Goal: Use online tool/utility: Utilize a website feature to perform a specific function

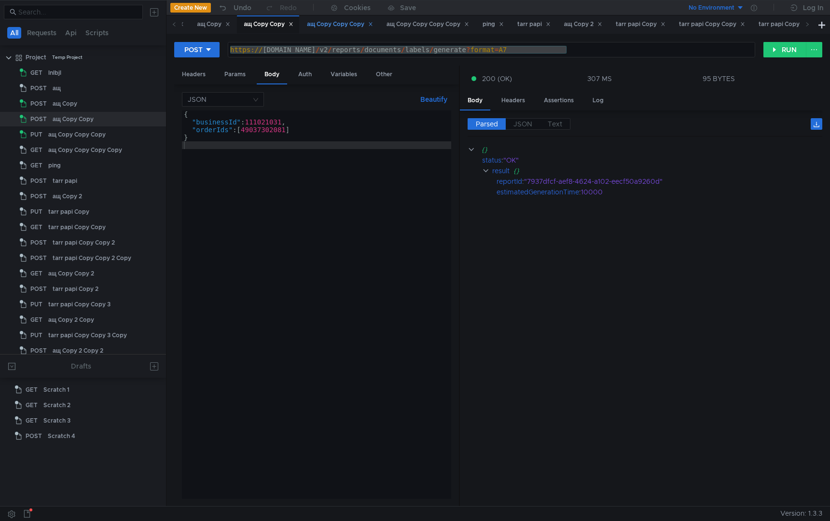
click at [337, 26] on div "ащ Copy Copy Copy" at bounding box center [340, 24] width 66 height 10
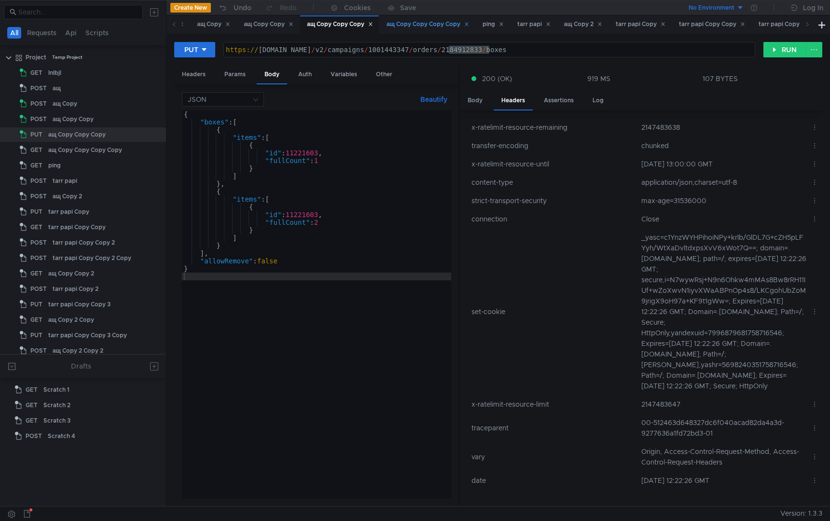
click at [435, 24] on div "ащ Copy Copy Copy Copy" at bounding box center [428, 24] width 83 height 10
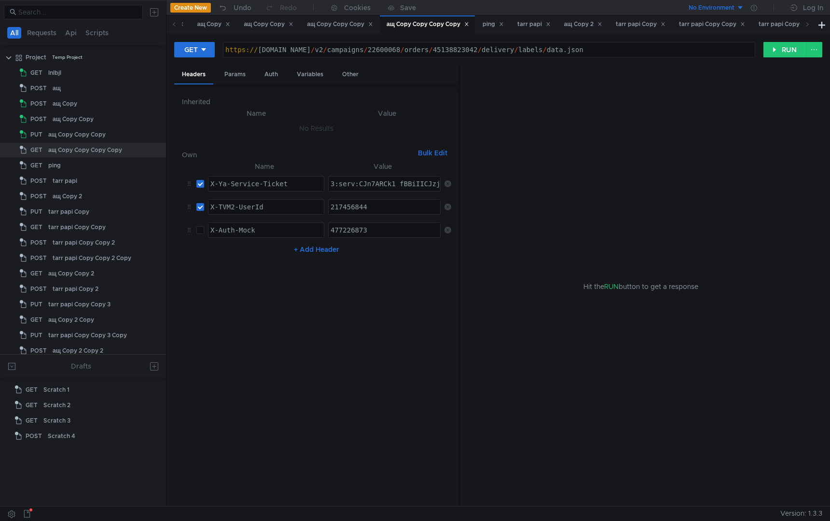
click at [425, 48] on div "https:// [DOMAIN_NAME] / v2 / campaigns / 22600068 / orders / 45138823042 / del…" at bounding box center [489, 57] width 531 height 23
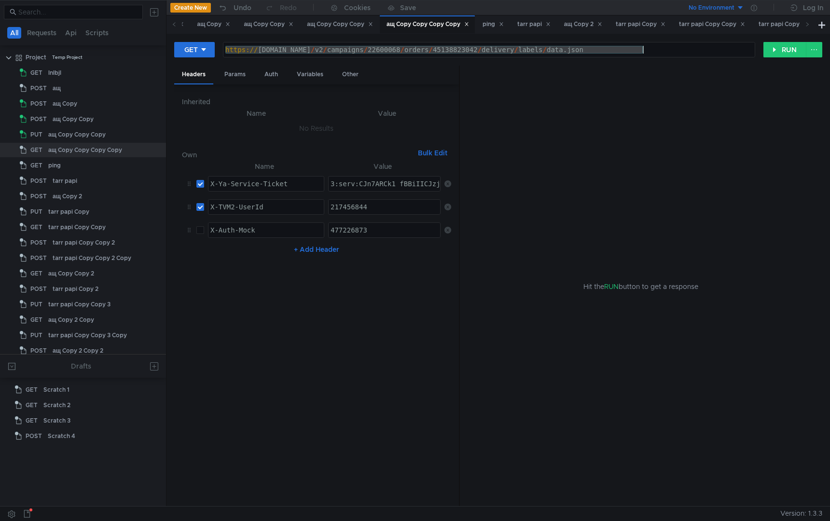
paste textarea "142943898/offers/stocks"
type textarea "[URL][DOMAIN_NAME]"
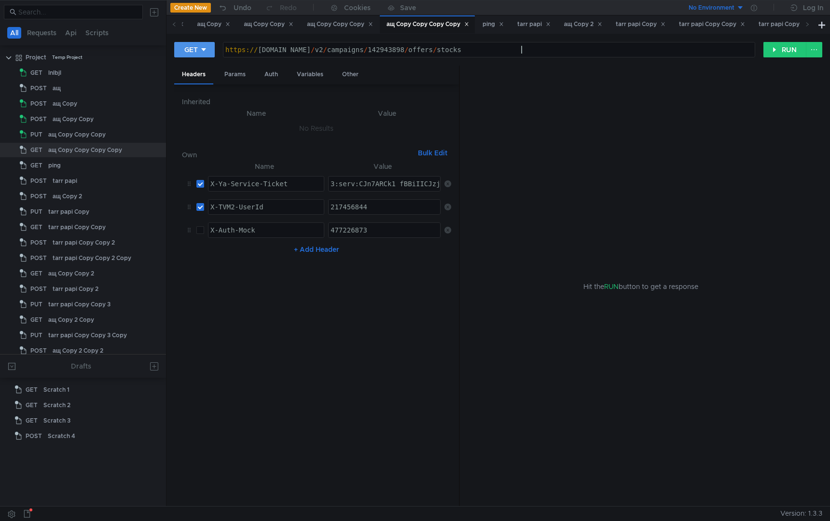
click at [211, 50] on button "GET" at bounding box center [194, 49] width 41 height 15
click at [201, 87] on li "POST" at bounding box center [195, 85] width 42 height 15
click at [273, 78] on div "Body" at bounding box center [272, 75] width 30 height 18
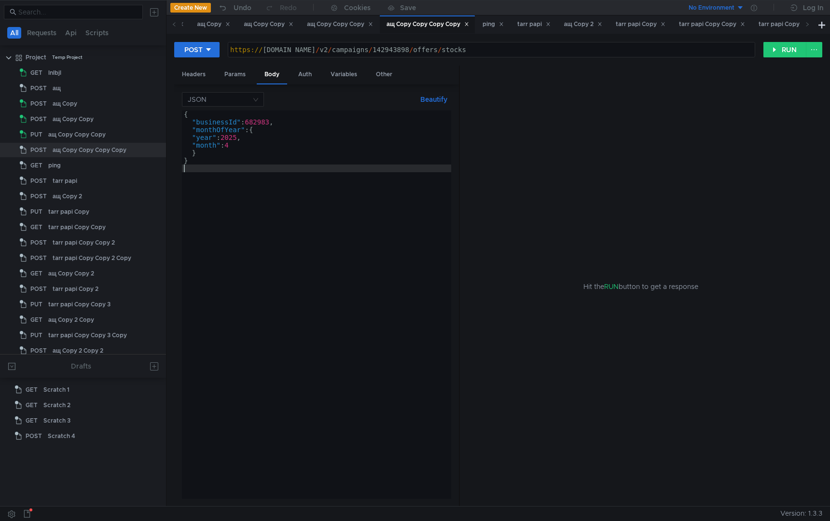
click at [321, 206] on div "{ "businessId" : 682983 , "monthOfYear" : { "year" : 2025 , "month" : 4 } }" at bounding box center [316, 313] width 269 height 404
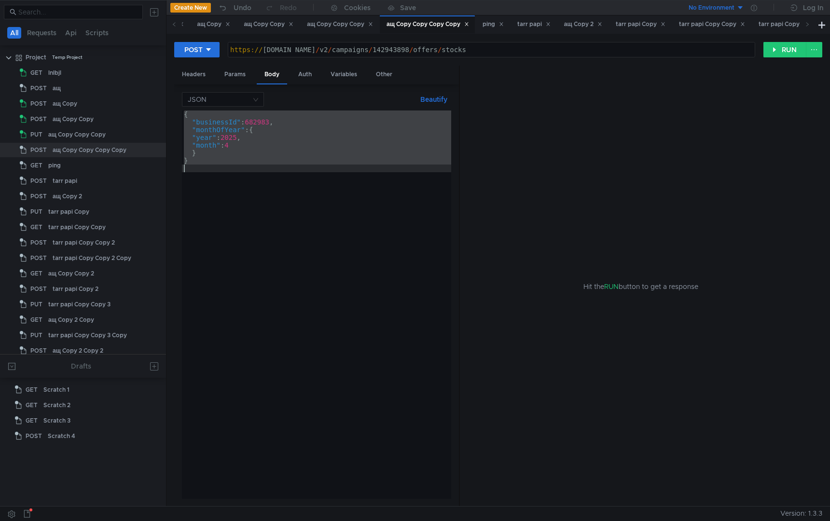
paste textarea
type textarea "}"
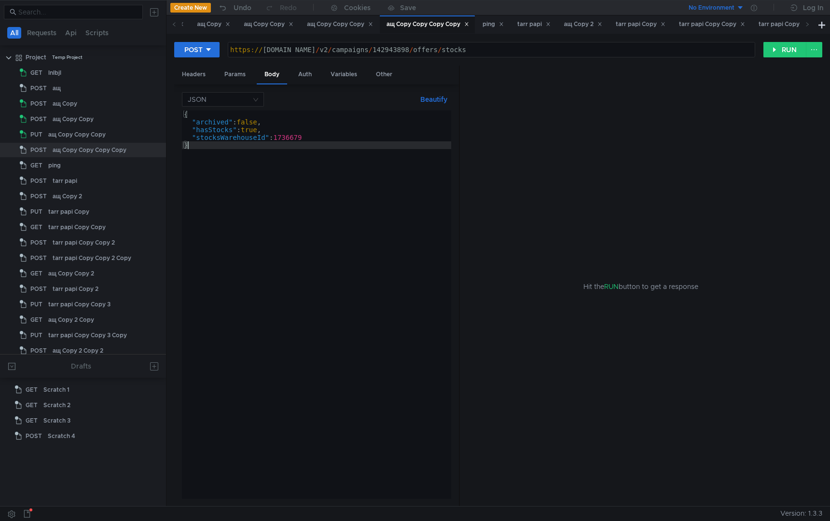
click at [337, 252] on div "{ "archived" : false , "hasStocks" : true , "stocksWarehouseId" : 1736679 }" at bounding box center [316, 313] width 269 height 404
click at [178, 76] on div "Headers" at bounding box center [193, 75] width 39 height 18
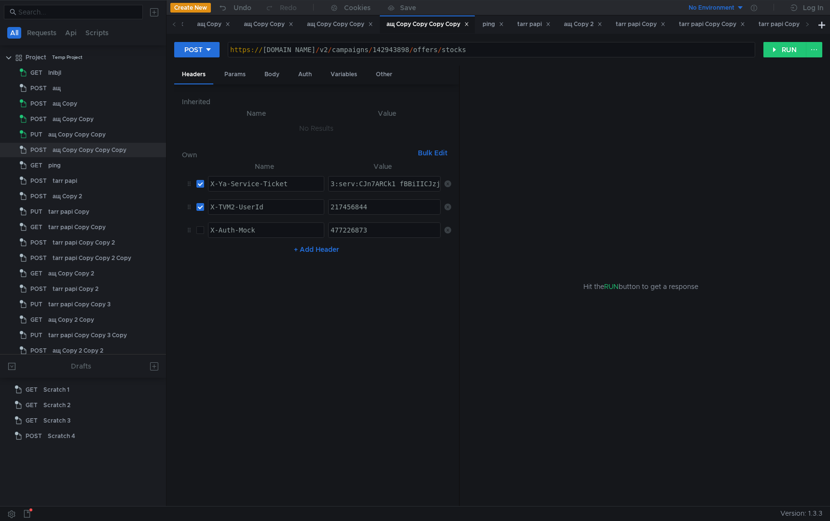
click at [376, 203] on div "217456844" at bounding box center [385, 214] width 112 height 23
paste textarea "142943898"
type textarea "142943898"
click at [408, 177] on div "3:serv:CJn7ARCk1_fBBiIICJzjehD833o:LaagiFSQGvZhOpODcrnfE7QI8inBcBi9sO9b3hyNm6Qo…" at bounding box center [385, 184] width 112 height 14
paste textarea "142943898"
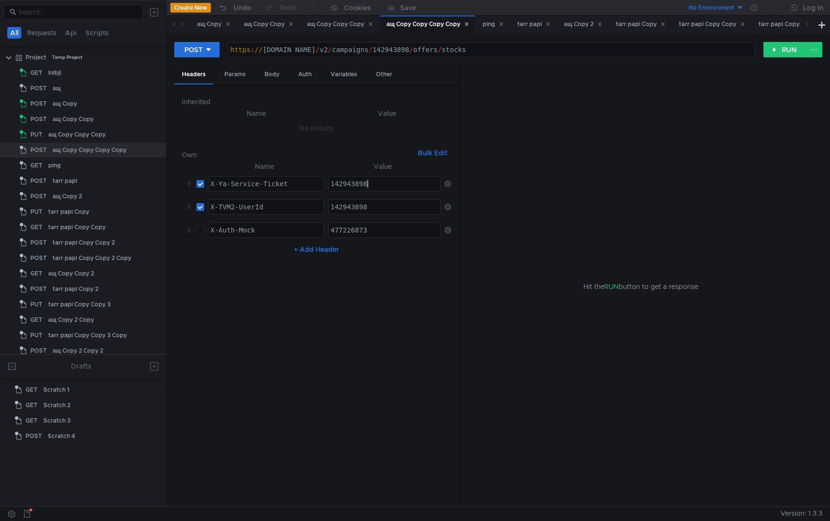
click at [385, 185] on div "142943898" at bounding box center [385, 191] width 112 height 23
paste textarea "3:serv:CNGAAhDT79rGBiIICJzjehD633o:KnwAyVXQToKDvGqd9wg7kGPVaiHNg1FDaYmAOChglUUC…"
type textarea "3:serv:CNGAAhDT79rGBiIICJzjehD633o:KnwAyVXQToKDvGqd9wg7kGPVaiHNg1FDaYmAOChglUUC…"
click at [787, 56] on button "RUN" at bounding box center [785, 49] width 43 height 15
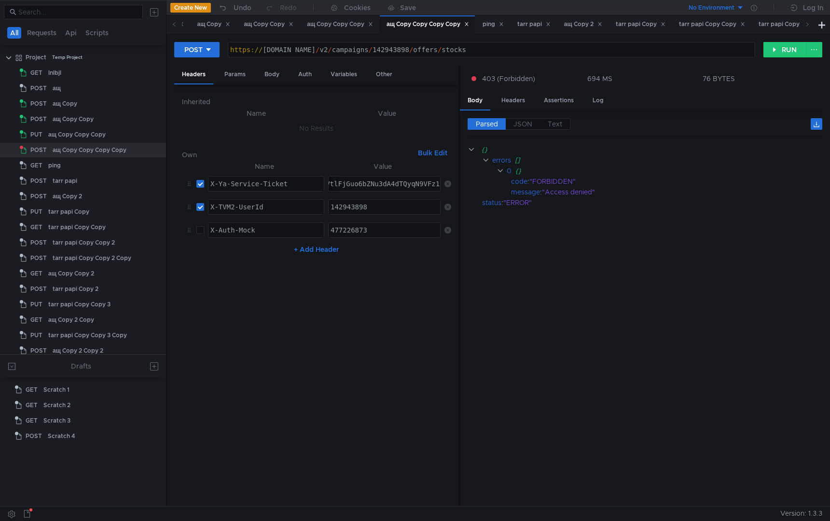
click at [444, 50] on div "https:// [DOMAIN_NAME] / v2 / campaigns / 142943898 / offers / stocks" at bounding box center [491, 57] width 527 height 23
click at [368, 210] on div "142943898" at bounding box center [385, 214] width 112 height 23
paste textarea "998753343"
type textarea "998753343"
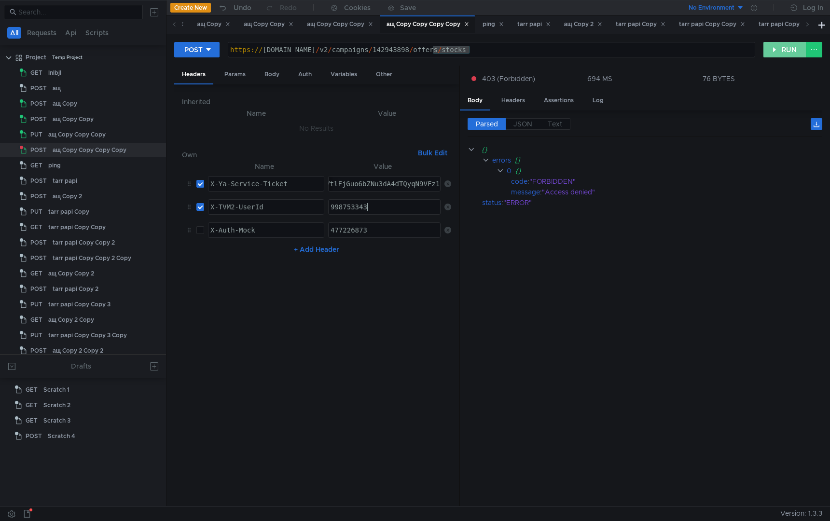
click at [786, 54] on button "RUN" at bounding box center [785, 49] width 43 height 15
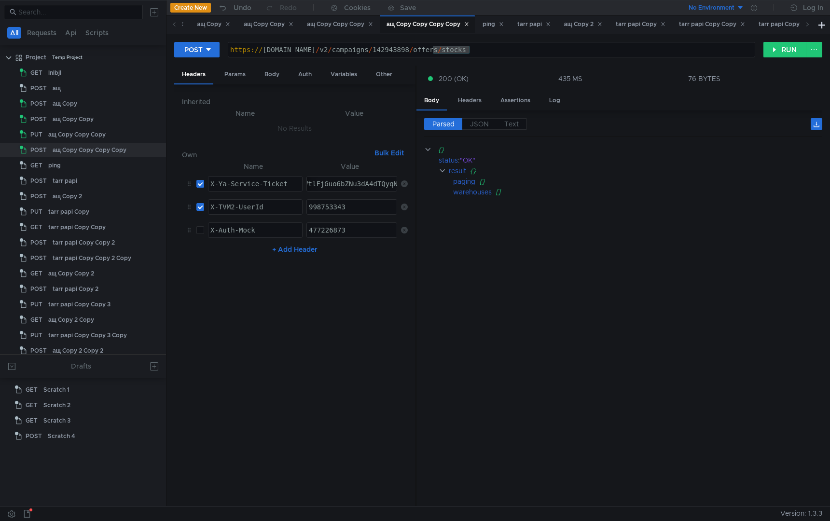
drag, startPoint x: 459, startPoint y: 293, endPoint x: 381, endPoint y: 296, distance: 77.8
click at [416, 296] on div at bounding box center [416, 287] width 1 height 442
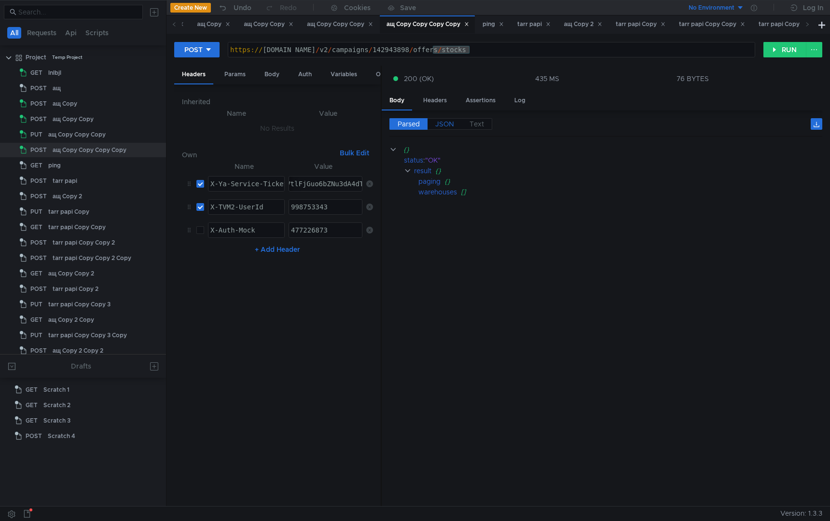
click at [442, 122] on span "JSON" at bounding box center [444, 124] width 19 height 9
click at [270, 78] on div "Body" at bounding box center [272, 75] width 30 height 18
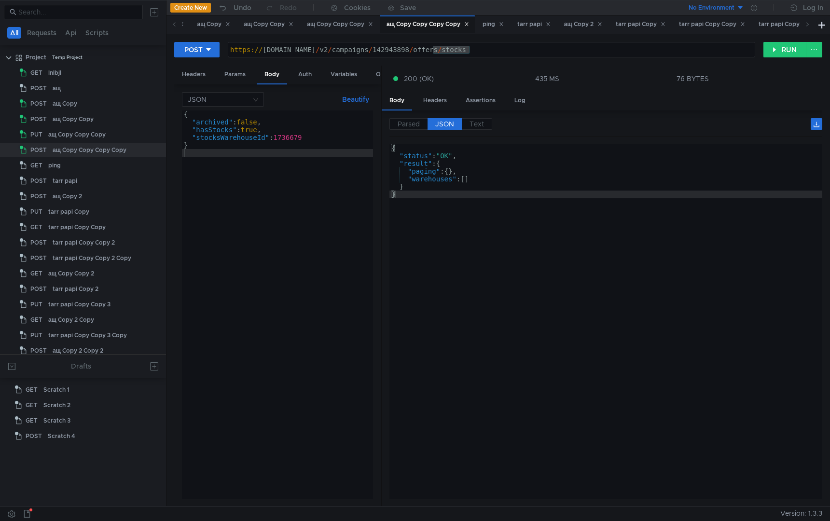
click at [250, 127] on div "{ "archived" : false , "hasStocks" : true , "stocksWarehouseId" : 1736679 }" at bounding box center [277, 313] width 191 height 404
click at [252, 121] on div "{ "archived" : false , "hasStocks" : true , "stocksWarehouseId" : 1736679 }" at bounding box center [277, 313] width 191 height 404
type textarea ""archived": true,"
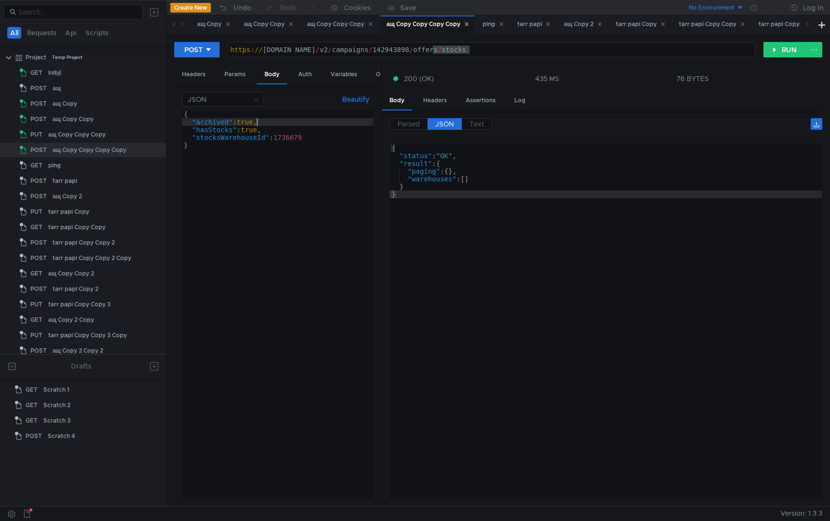
click at [315, 270] on div "{ "archived" : true , "hasStocks" : true , "stocksWarehouseId" : 1736679 }" at bounding box center [277, 313] width 191 height 404
click at [785, 43] on button "RUN" at bounding box center [785, 49] width 43 height 15
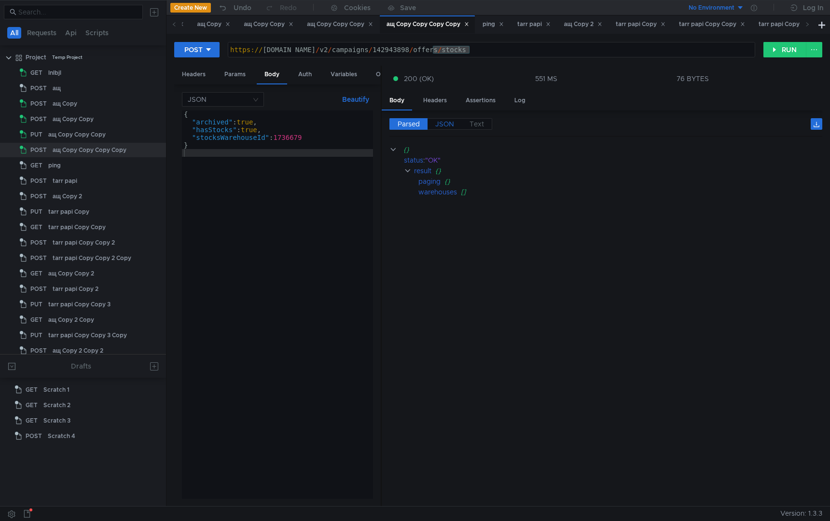
click at [451, 126] on span "JSON" at bounding box center [444, 124] width 19 height 9
click at [231, 120] on div "{ "archived" : true , "hasStocks" : true , "stocksWarehouseId" : 1736679 }" at bounding box center [277, 313] width 191 height 404
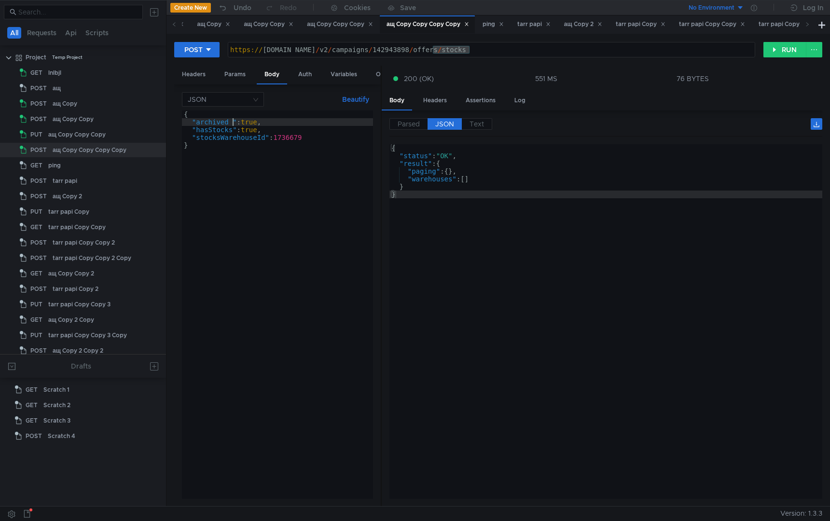
scroll to position [0, 3]
click at [783, 43] on button "RUN" at bounding box center [785, 49] width 43 height 15
click at [450, 114] on div "Parsed JSON Text {} status : "OK" result {} paging {} warehouses []" at bounding box center [602, 309] width 441 height 396
click at [448, 131] on div "Parsed JSON Text" at bounding box center [606, 127] width 433 height 18
click at [451, 122] on span "JSON" at bounding box center [444, 124] width 19 height 9
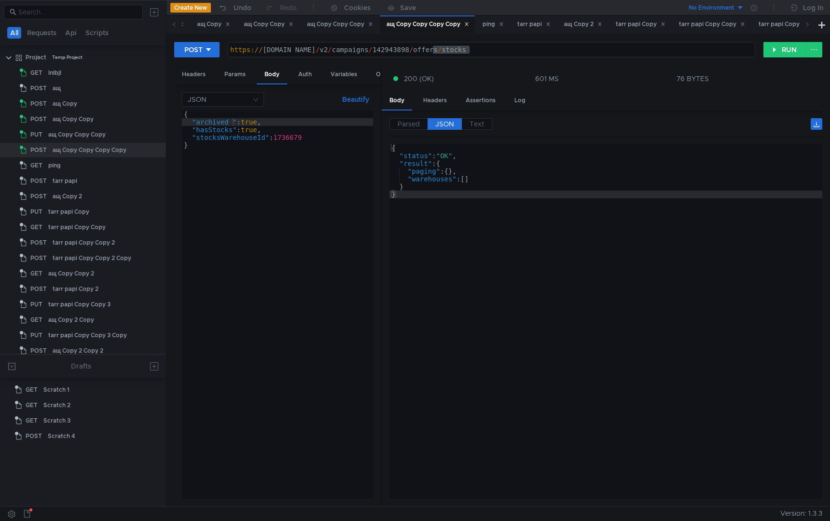
click at [233, 129] on div "{ "archived_" : true , "hasStocks" : true , "stocksWarehouseId" : 1736679 }" at bounding box center [277, 313] width 191 height 404
click at [787, 46] on button "RUN" at bounding box center [785, 49] width 43 height 15
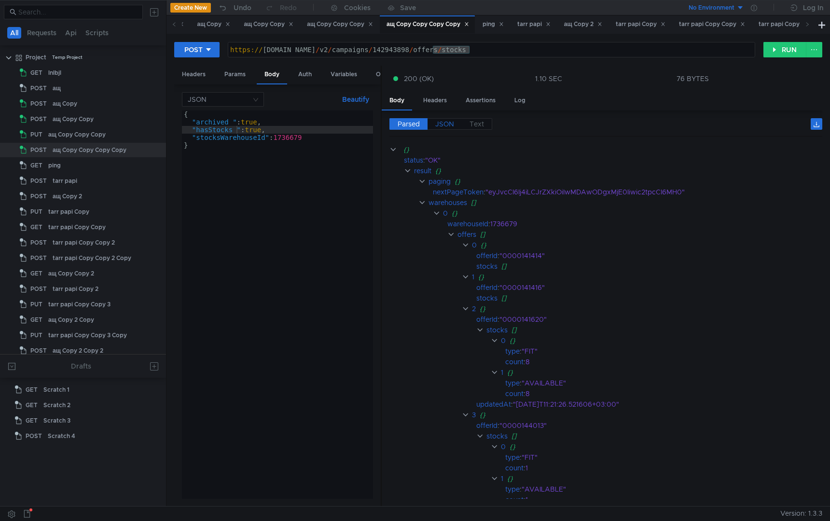
click at [449, 120] on span "JSON" at bounding box center [444, 124] width 19 height 9
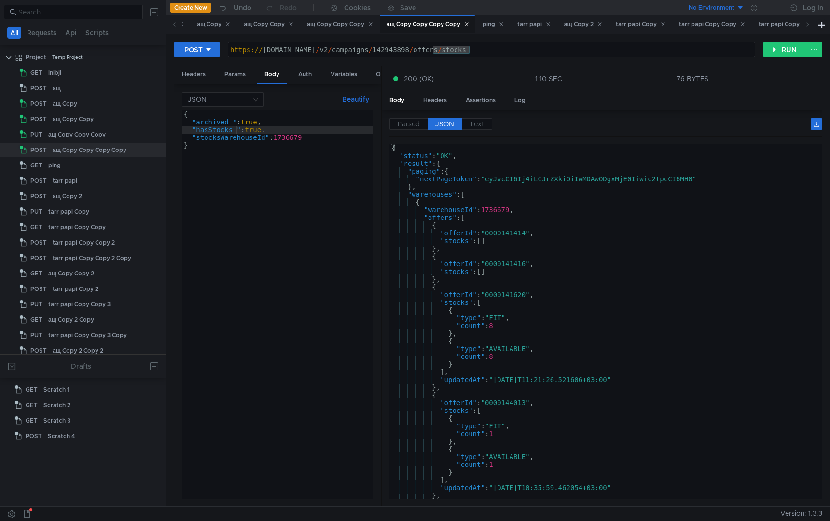
type textarea ""stocksWarehouseId": 1736679"
click at [257, 137] on div "{ "archived_" : true , "hasStocks_" : true , "stocksWarehouseId" : 1736679 }" at bounding box center [277, 313] width 191 height 404
click at [580, 231] on div "{ "status" : "OK" , "result" : { "paging" : { "nextPageToken" : "eyJvcCI6Ij4iLC…" at bounding box center [604, 329] width 429 height 370
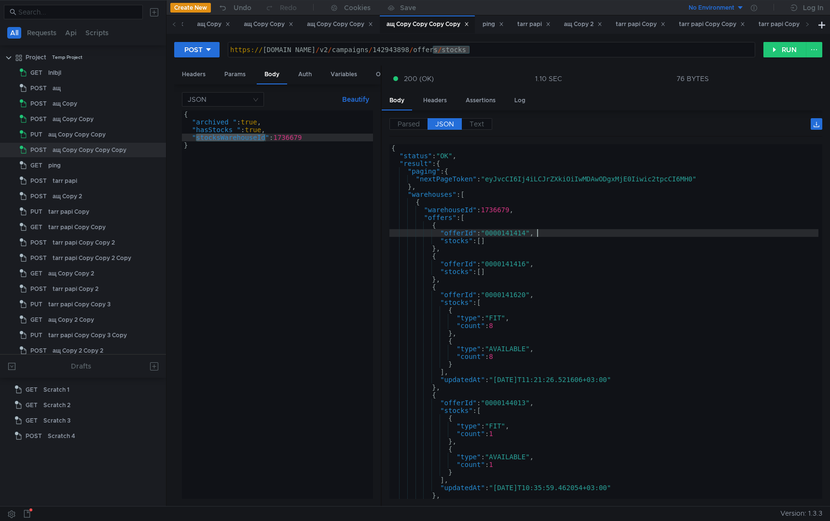
click at [580, 214] on div "{ "status" : "OK" , "result" : { "paging" : { "nextPageToken" : "eyJvcCI6Ij4iLC…" at bounding box center [604, 329] width 429 height 370
type textarea ""offers": ["
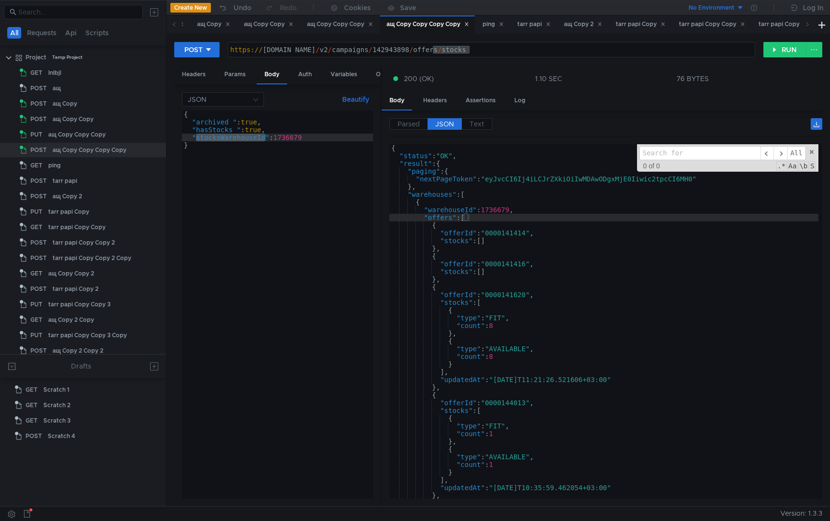
type input "stocksWarehouseId"
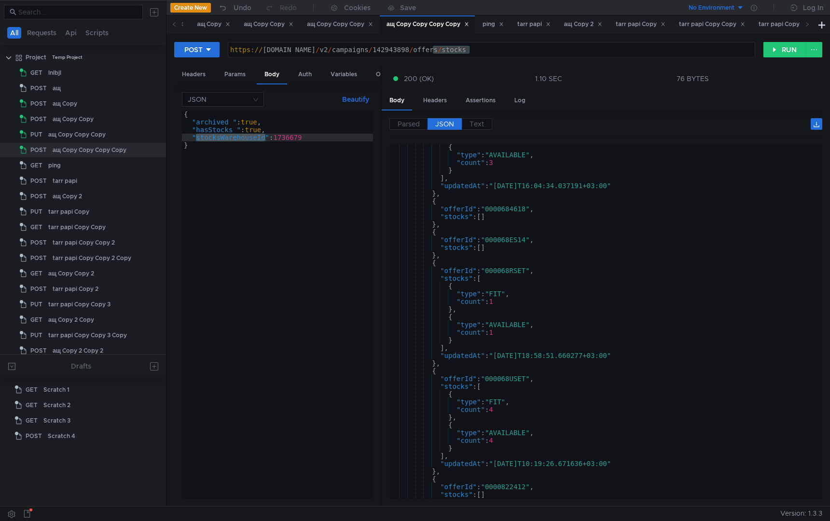
scroll to position [4751, 0]
click at [329, 276] on div "{ "archived_" : true , "hasStocks_" : true , "stocksWarehouseId" : 1736679 }" at bounding box center [277, 313] width 191 height 404
click at [240, 140] on div "{ "archived_" : true , "hasStocks_" : true , "stocksWarehouseId" : 1736679 }" at bounding box center [277, 313] width 191 height 404
click at [237, 133] on div "{ "archived_" : true , "hasStocks_" : true , "stocksWarehouseId" : 1736679 }" at bounding box center [277, 313] width 191 height 404
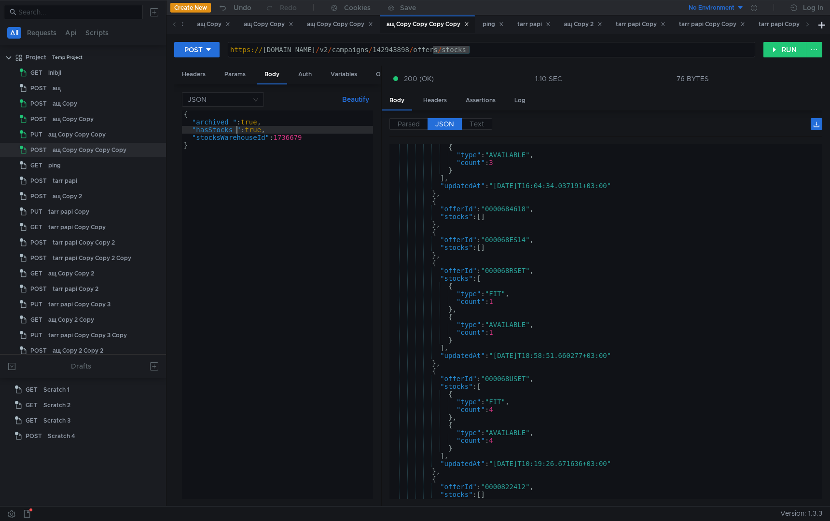
type textarea ""hasStocks": true,"
click at [783, 54] on button "RUN" at bounding box center [785, 49] width 43 height 15
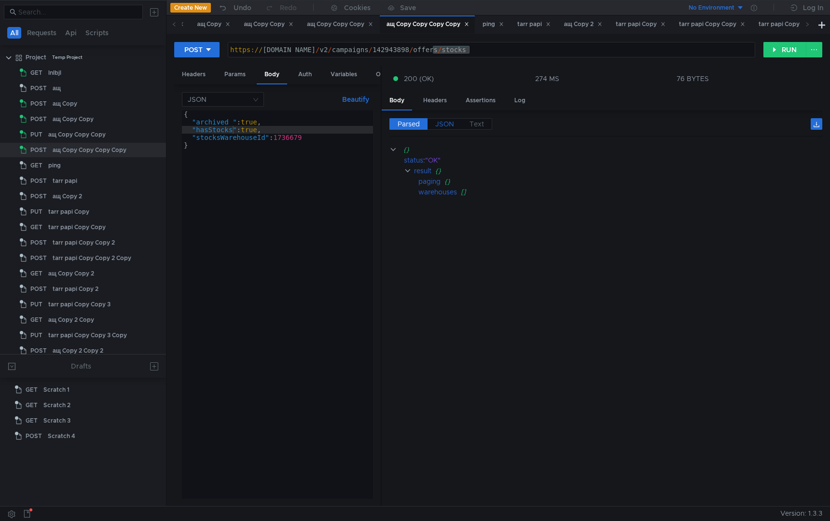
click at [452, 120] on span "JSON" at bounding box center [444, 124] width 19 height 9
type textarea "}"
click at [456, 249] on div "{ "status" : "OK" , "result" : { "paging" : { } , "warehouses" : [ ] } }" at bounding box center [606, 329] width 433 height 370
click at [307, 249] on div "{ "archived_" : true , "hasStocks" : true , "stocksWarehouseId" : 1736679 }" at bounding box center [277, 313] width 191 height 404
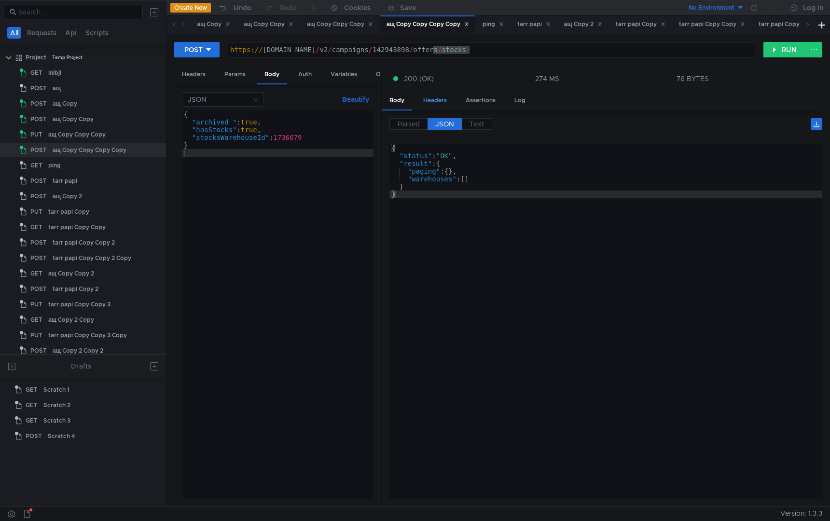
click at [440, 101] on div "Headers" at bounding box center [435, 101] width 39 height 18
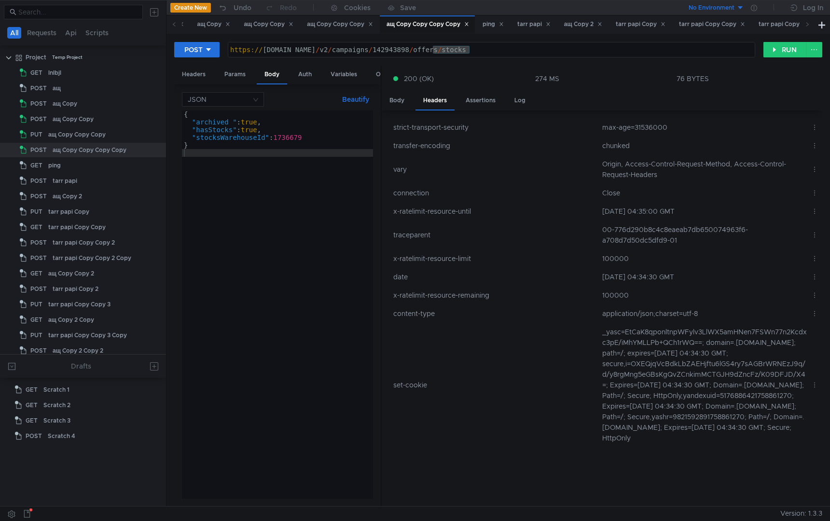
click at [645, 232] on td "00-776d290b8c4c8eaeab7db650074963f6-a708d7d50dc5dfd9-01" at bounding box center [703, 235] width 209 height 29
copy td "776d290b8c4c8eaeab7db650074963f6"
